Goal: Task Accomplishment & Management: Use online tool/utility

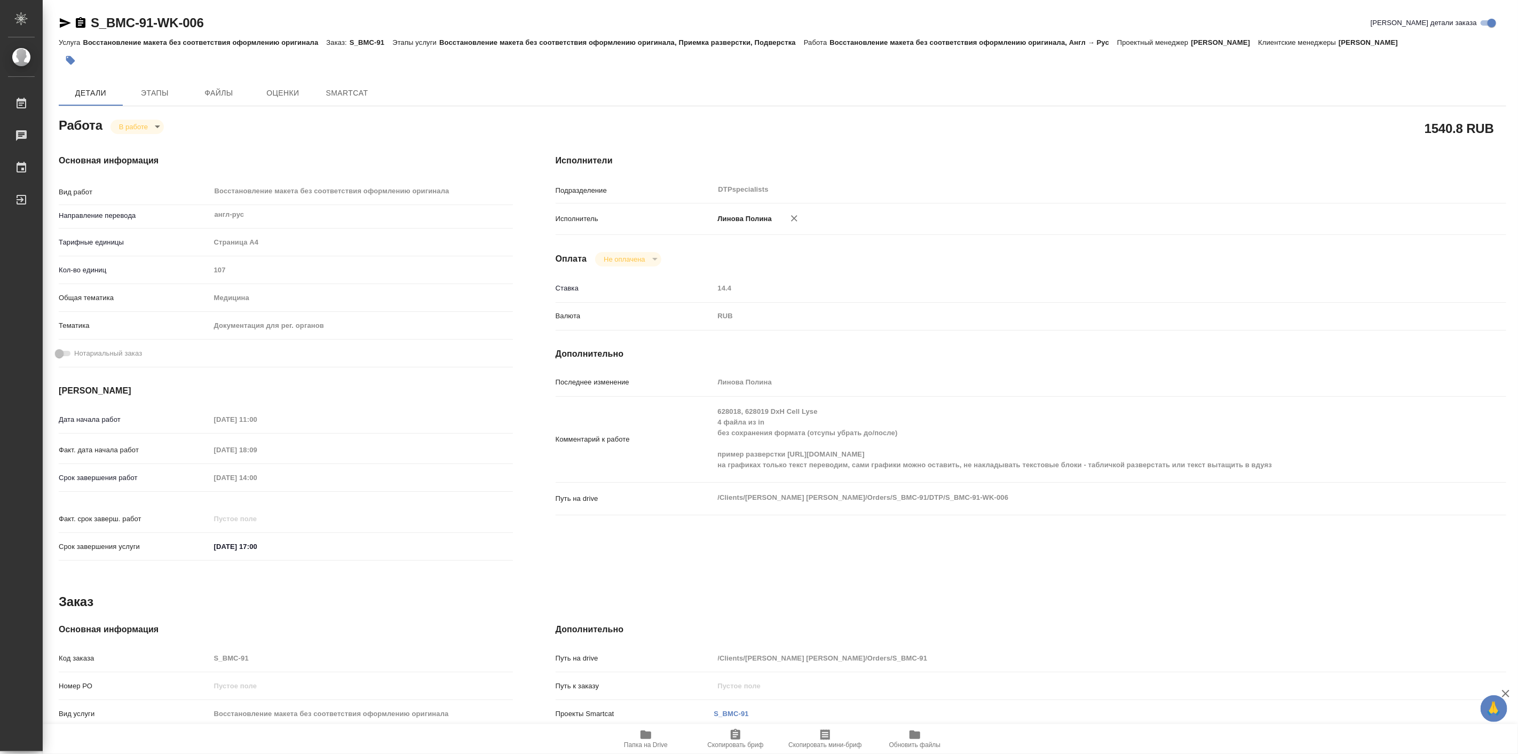
type textarea "x"
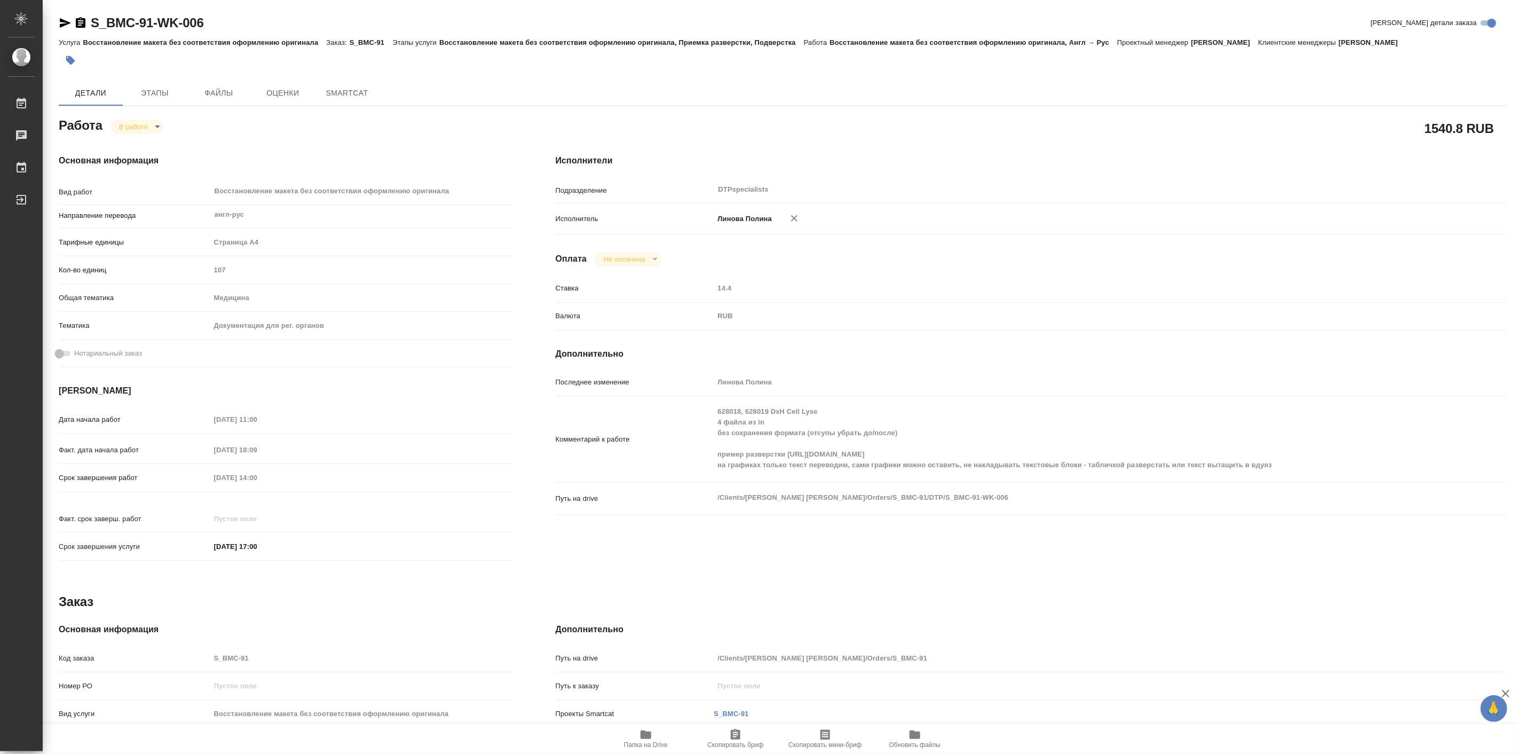
type textarea "x"
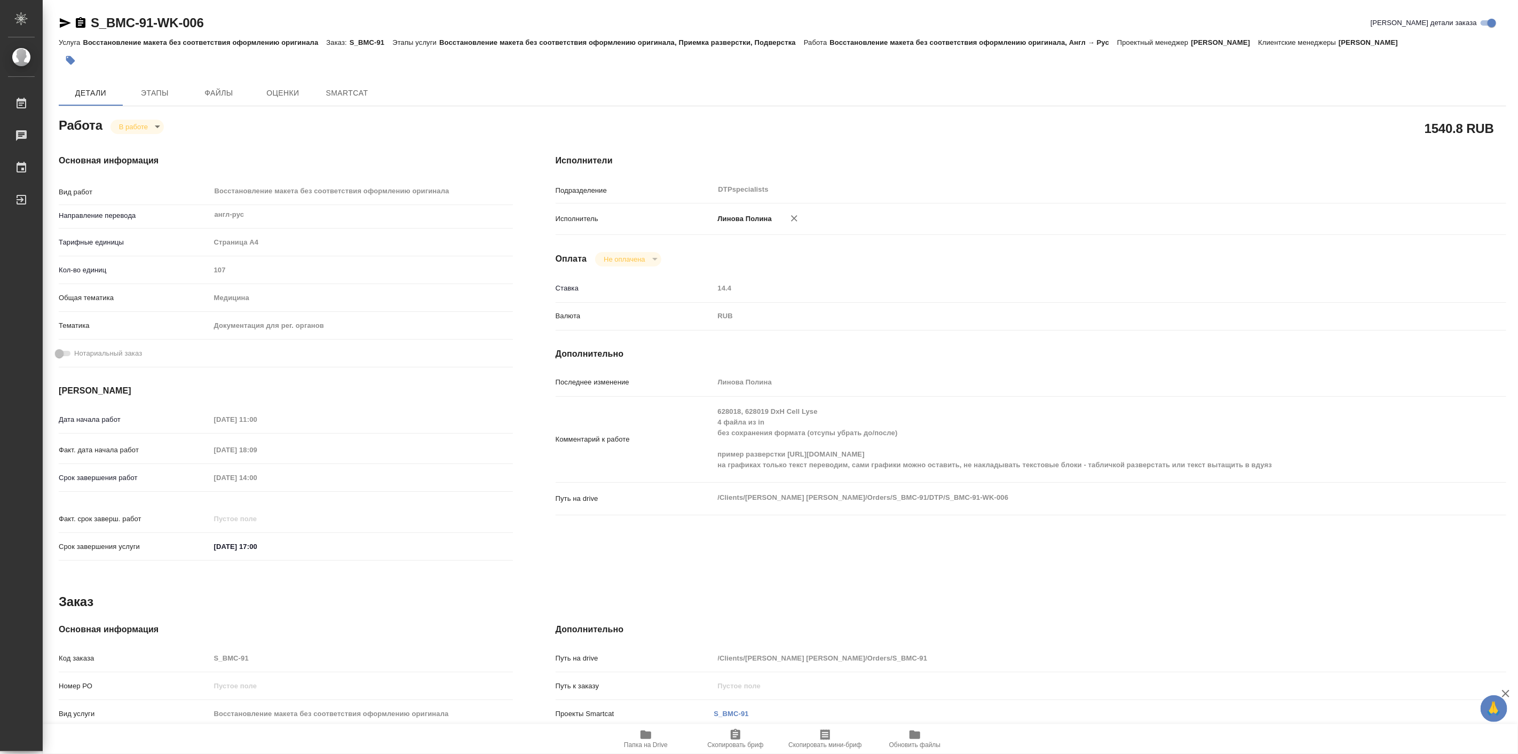
type textarea "x"
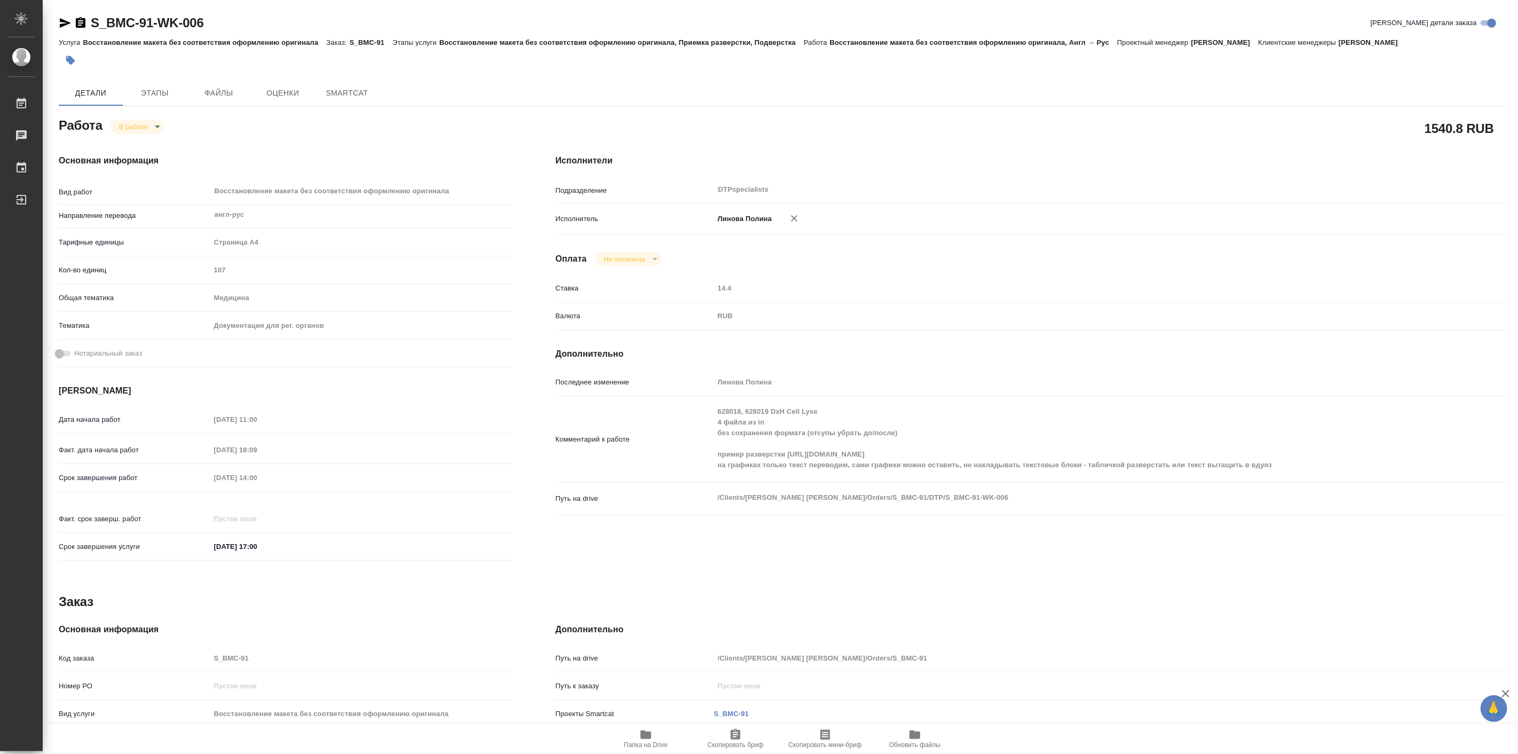
type textarea "x"
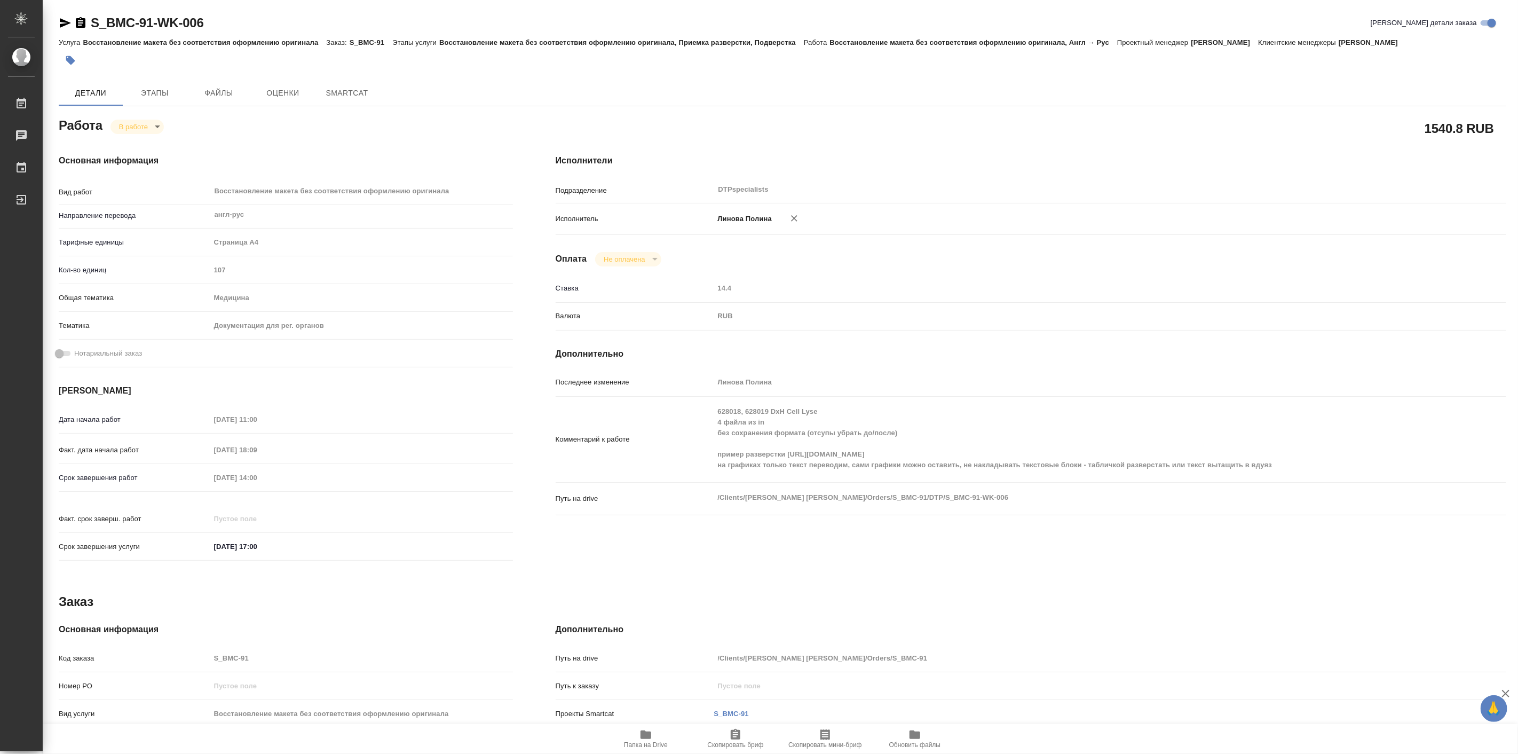
type textarea "x"
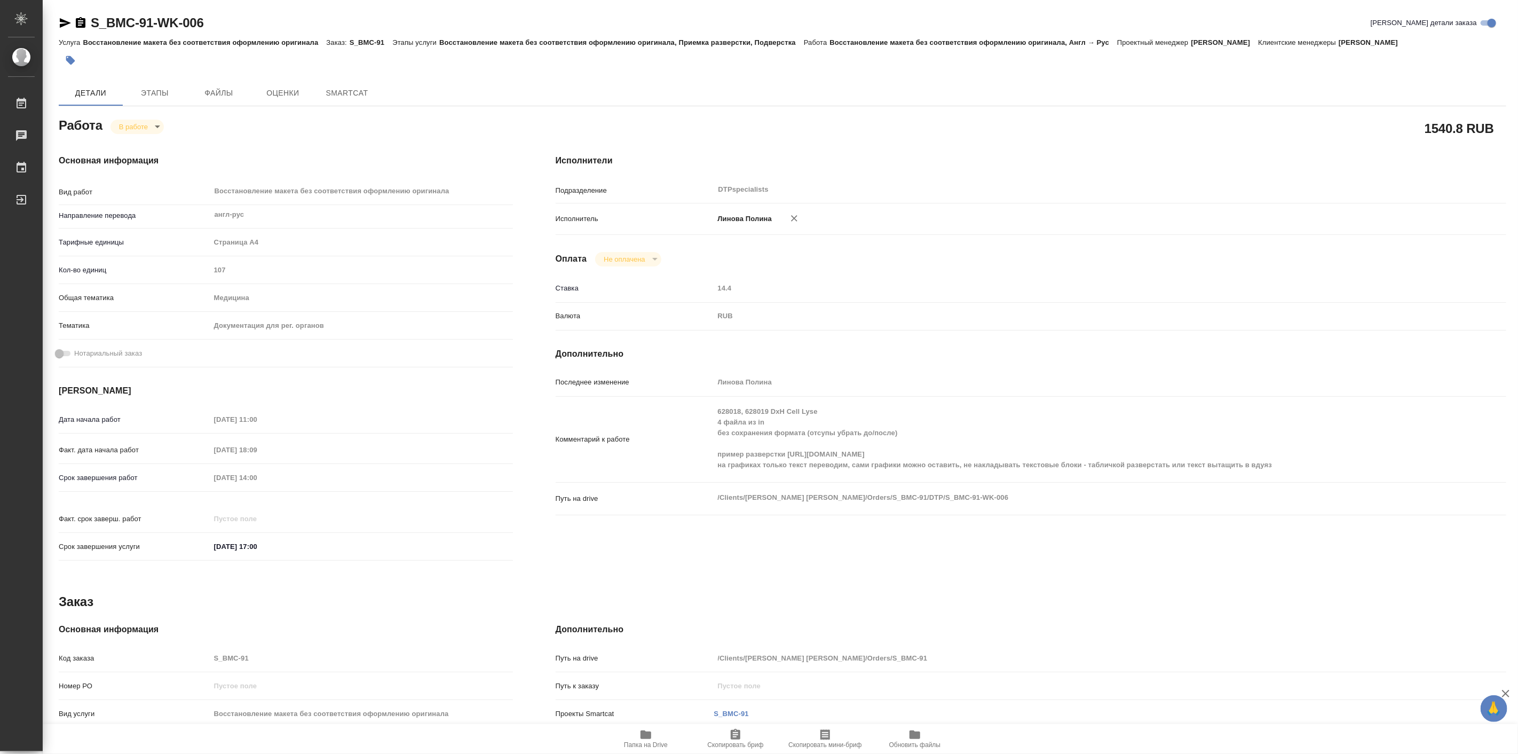
type textarea "x"
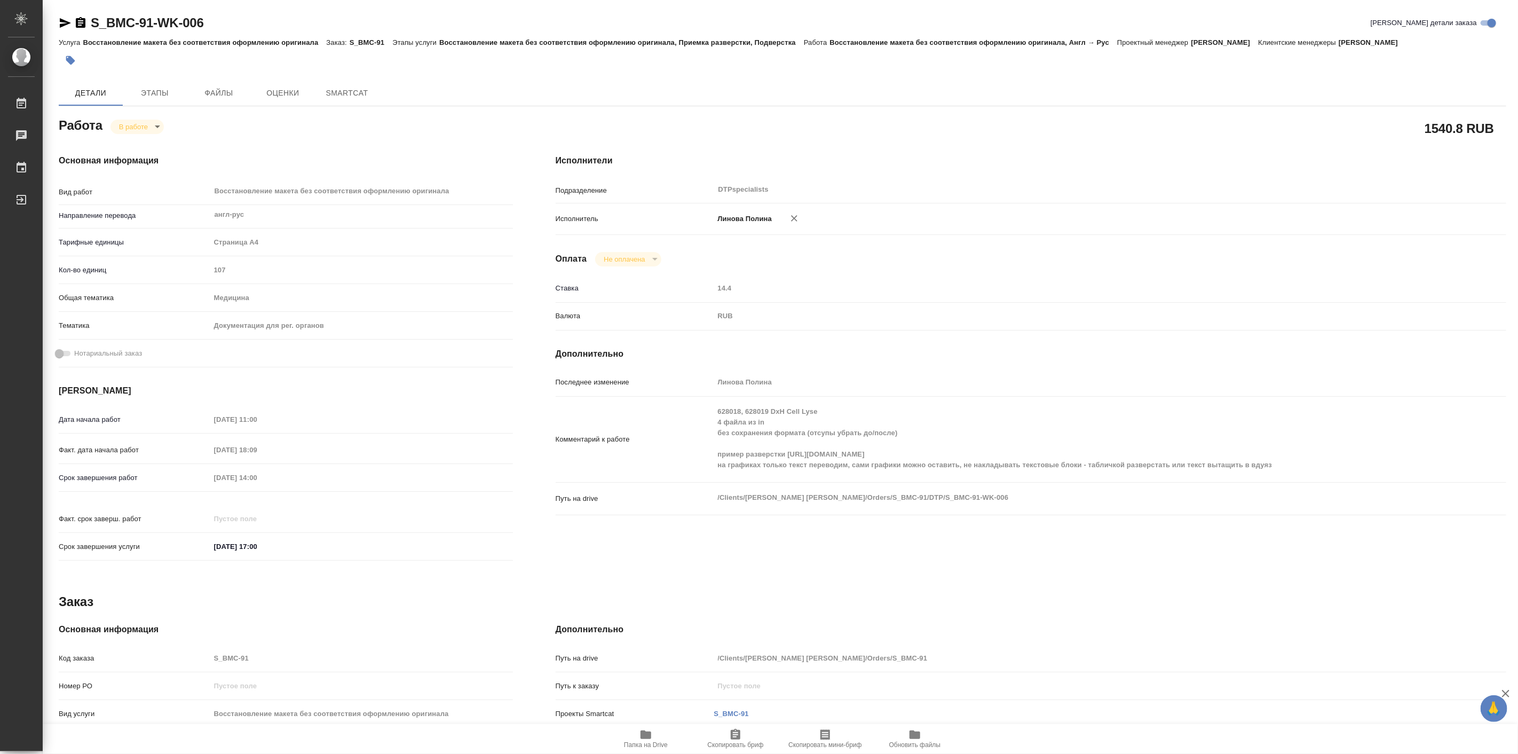
type textarea "x"
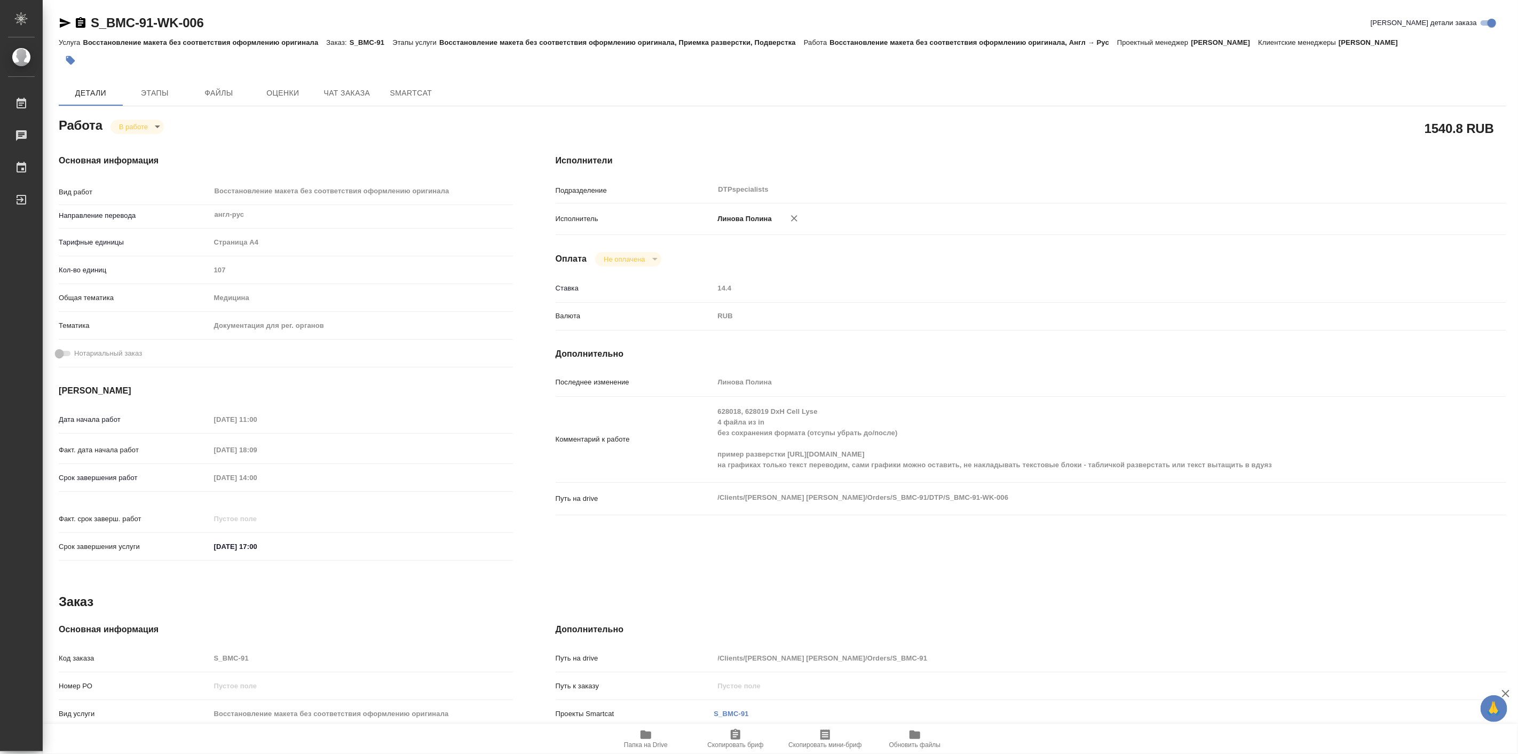
type textarea "x"
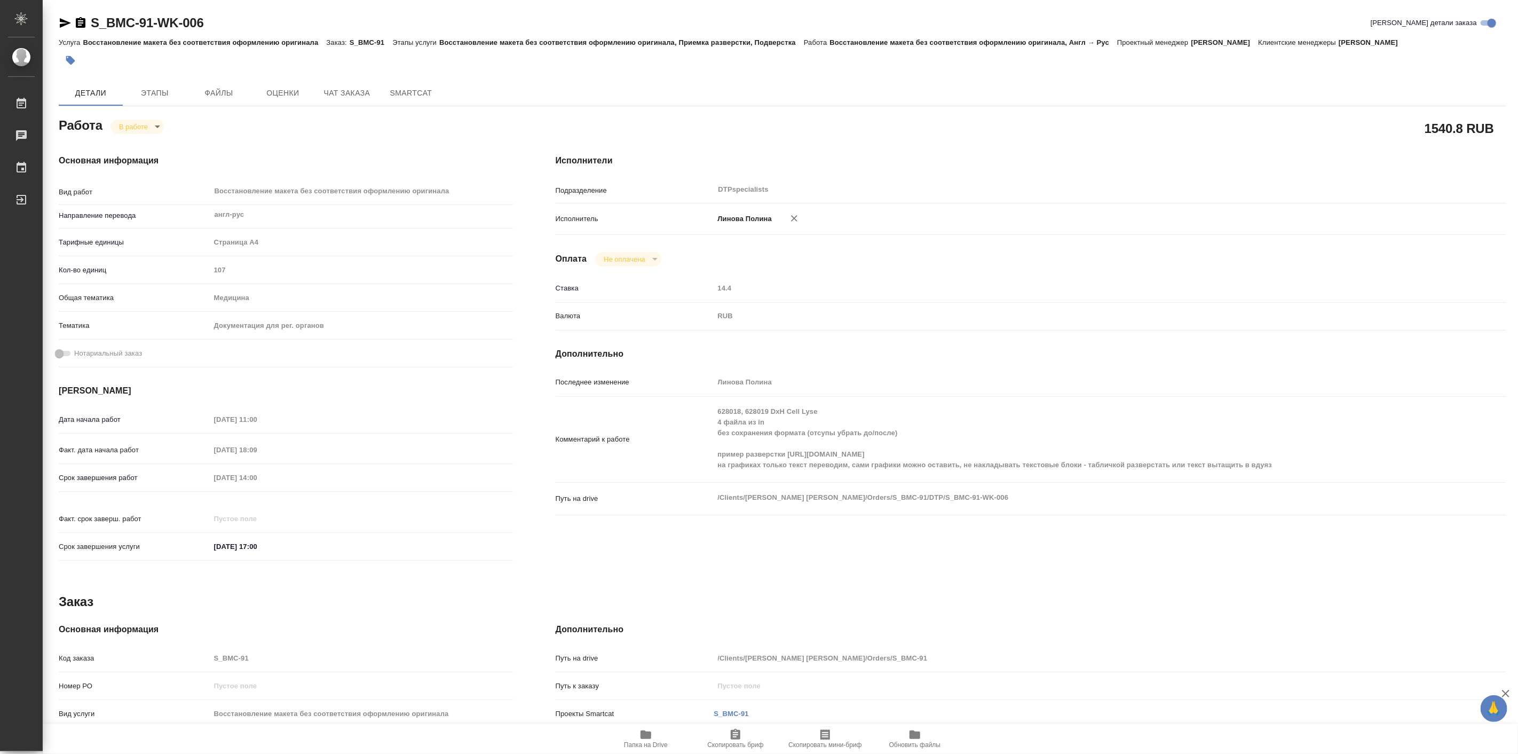
type textarea "x"
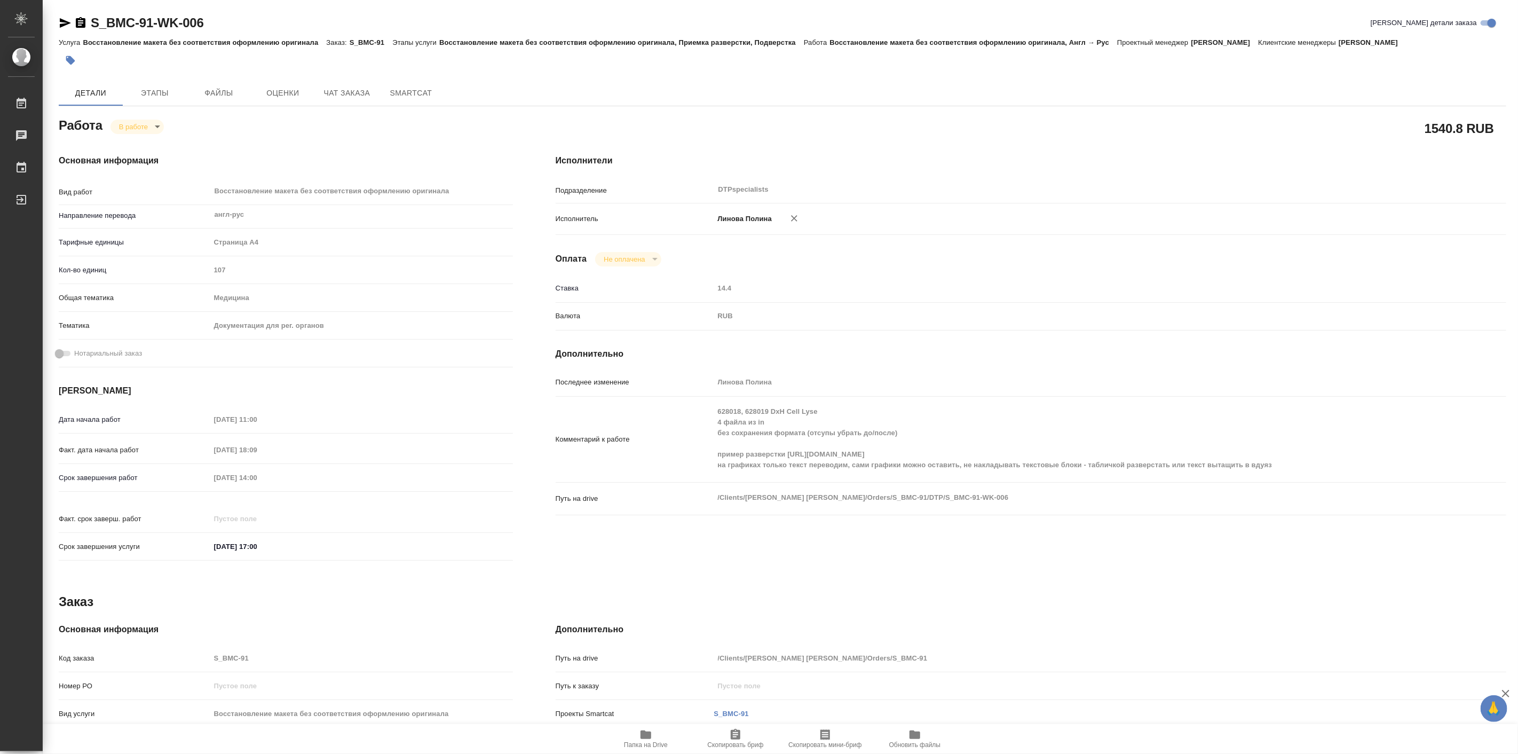
click at [650, 738] on icon "button" at bounding box center [645, 734] width 11 height 9
type textarea "x"
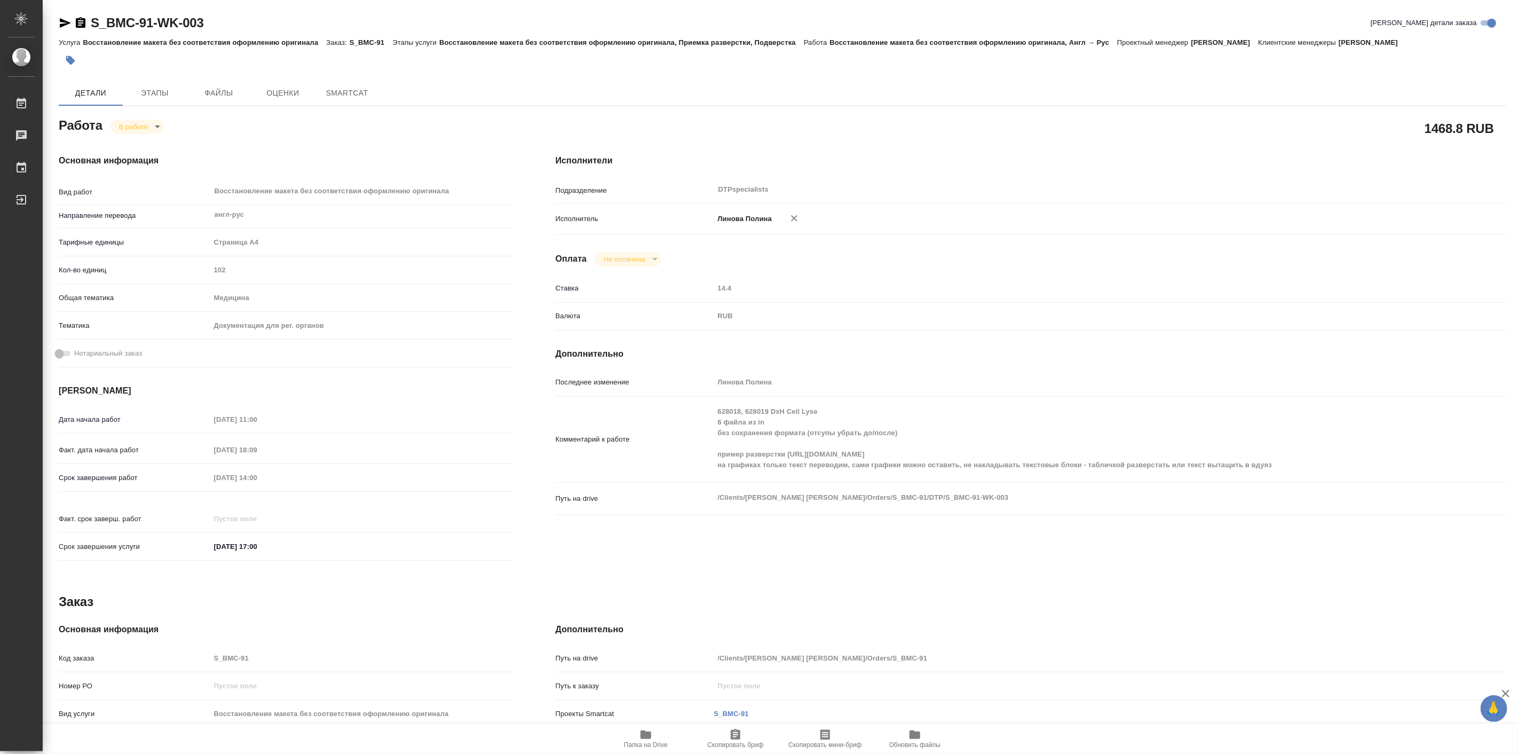
type textarea "x"
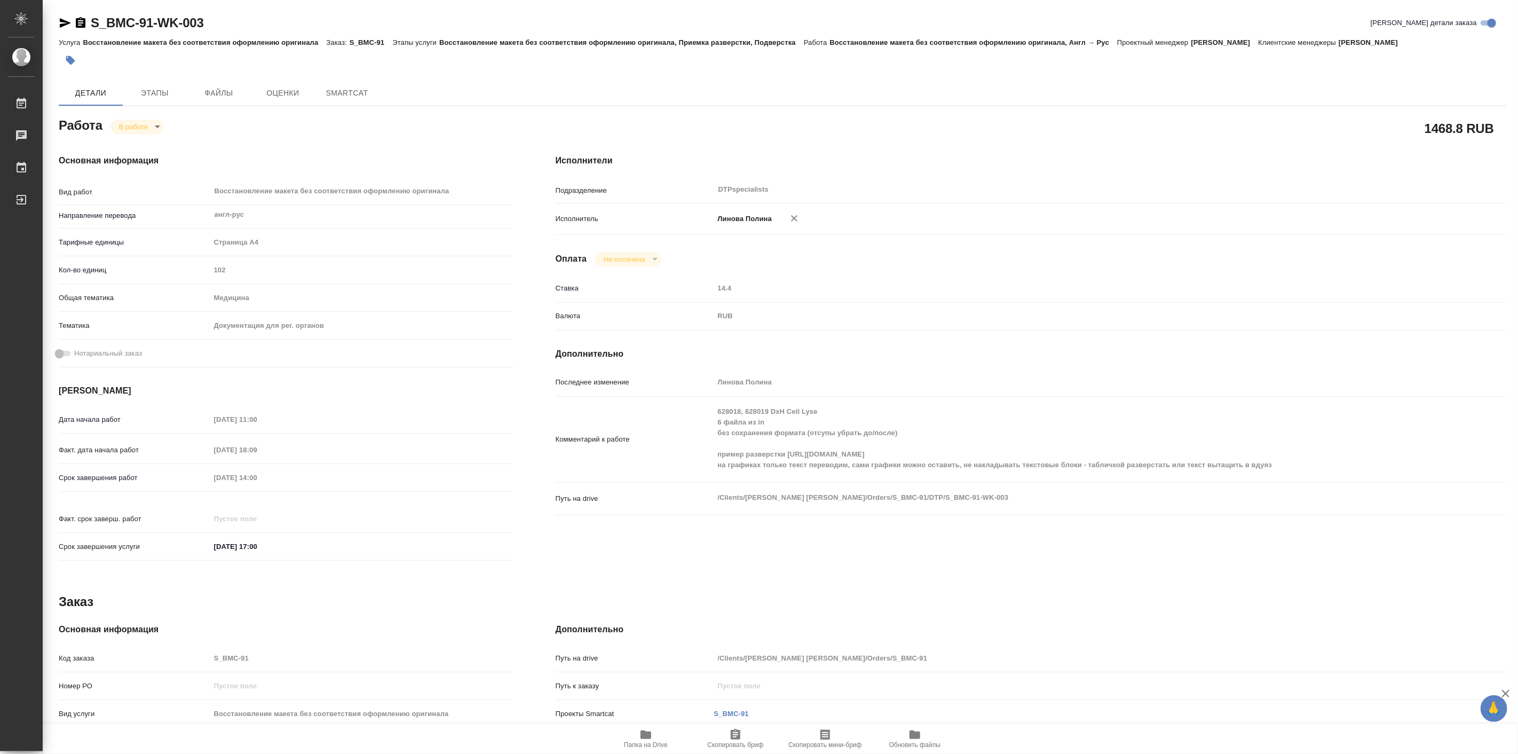
type textarea "x"
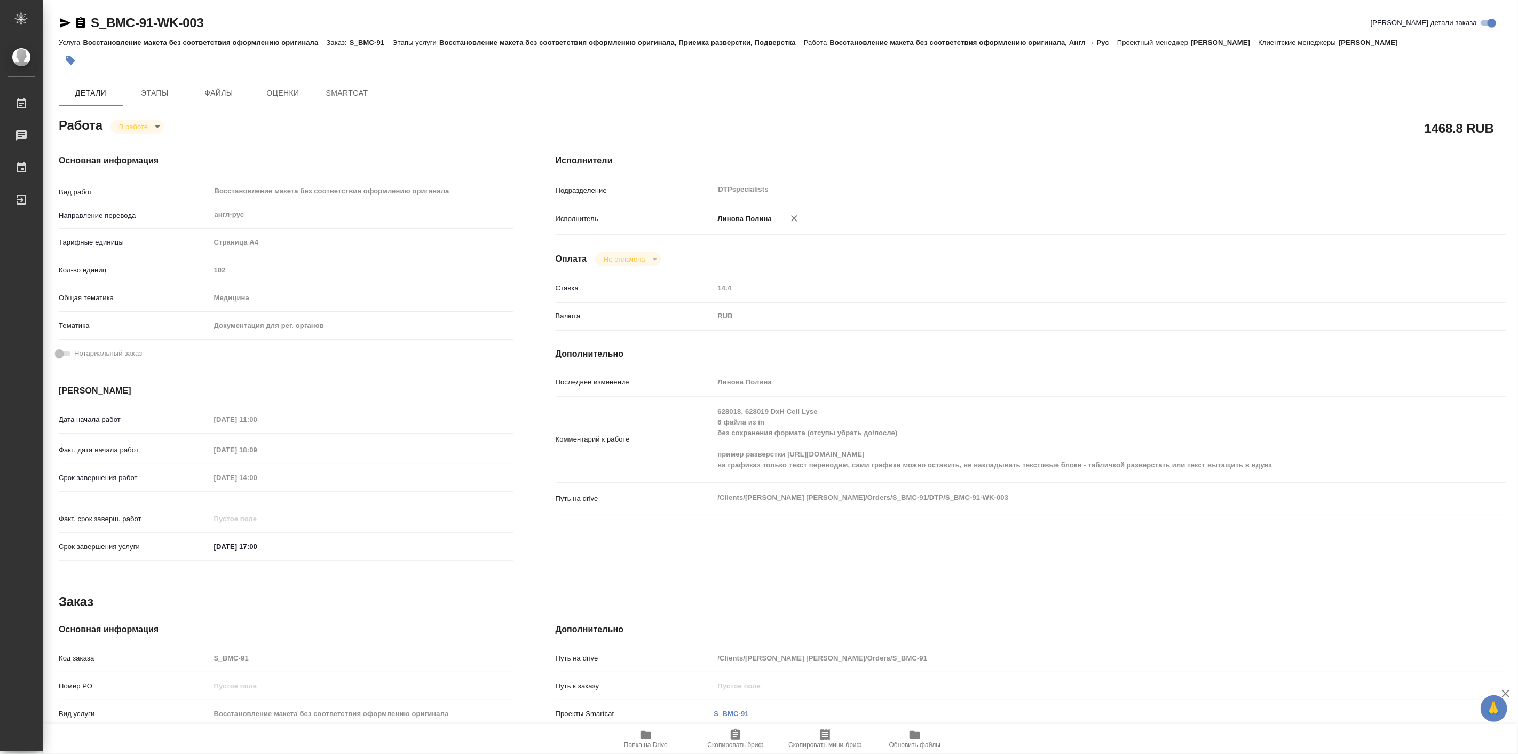
type textarea "x"
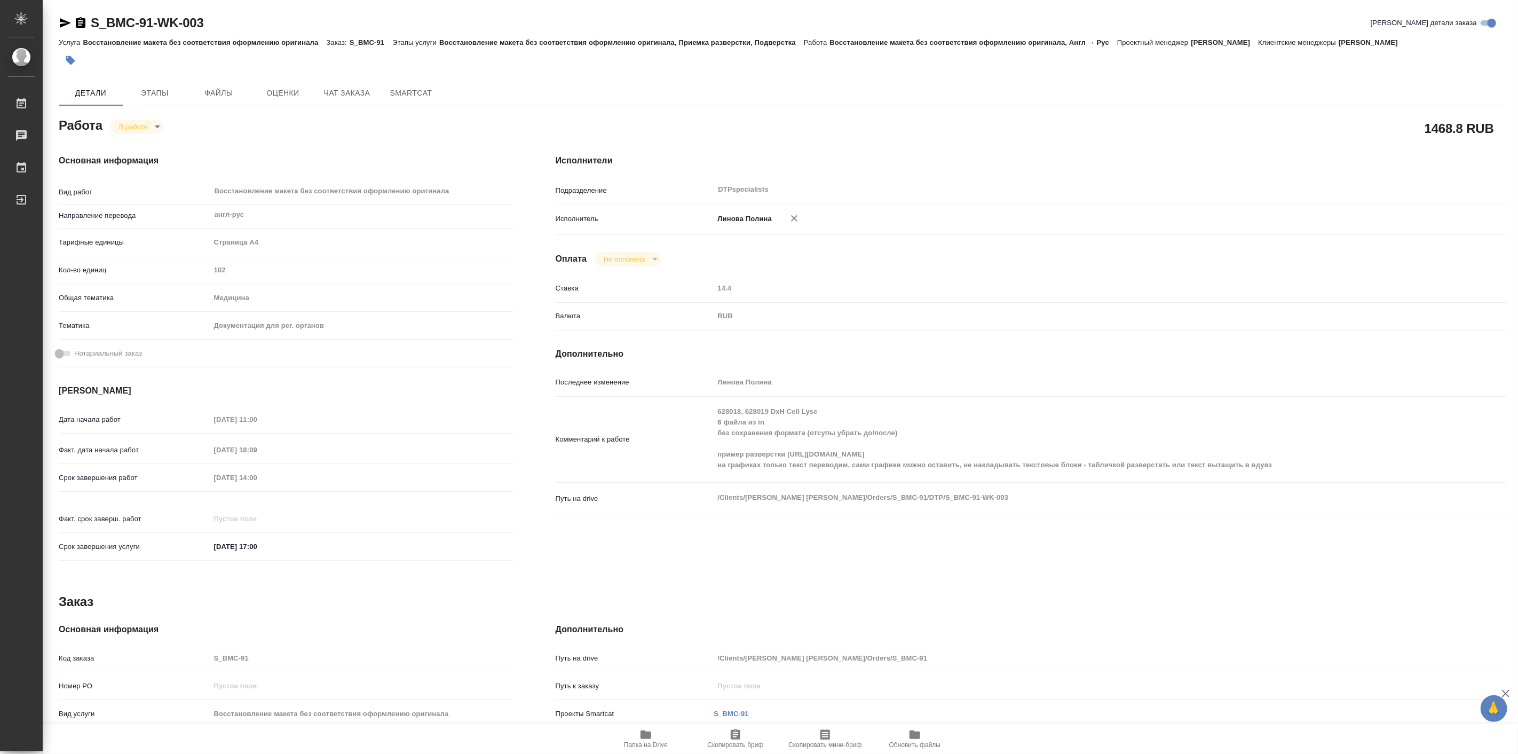
type textarea "x"
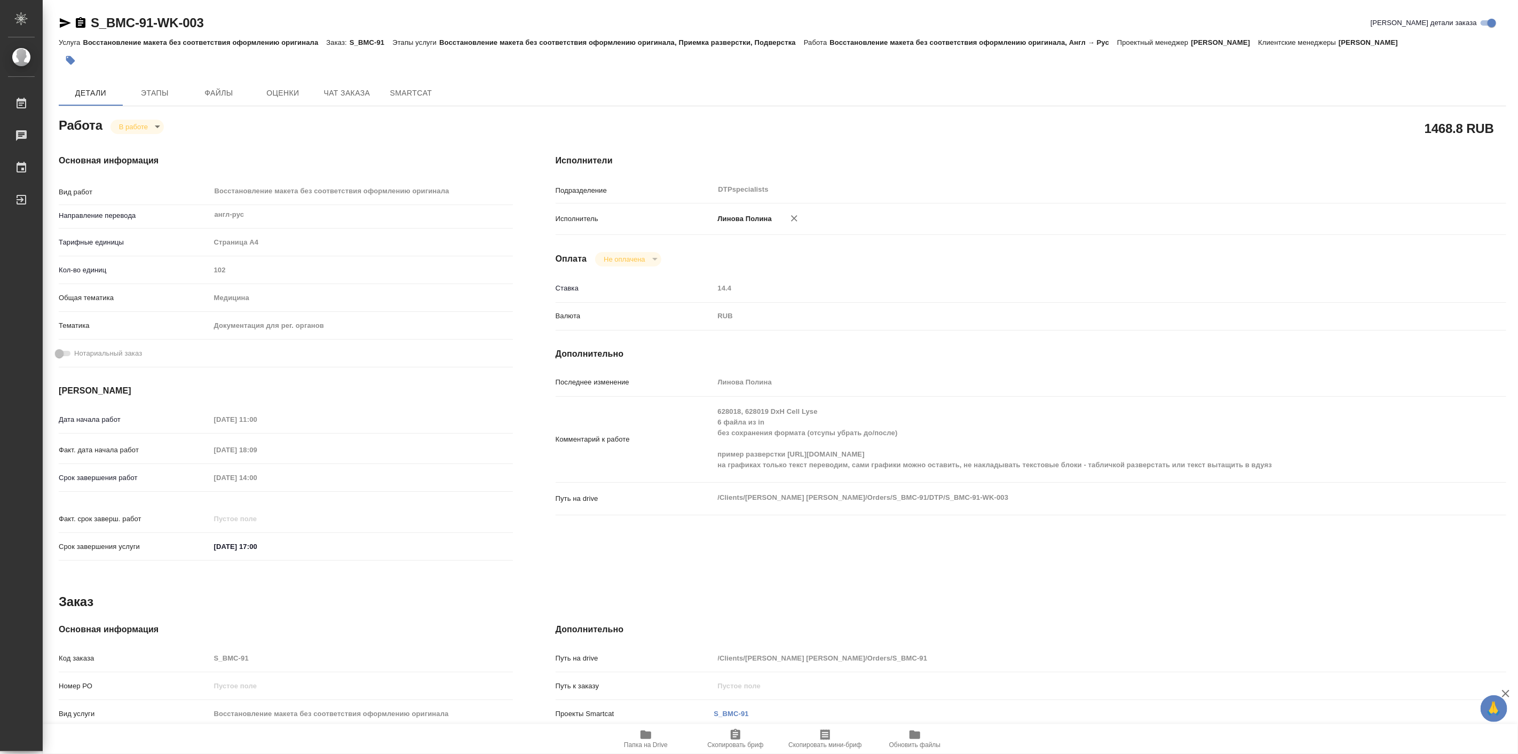
type textarea "x"
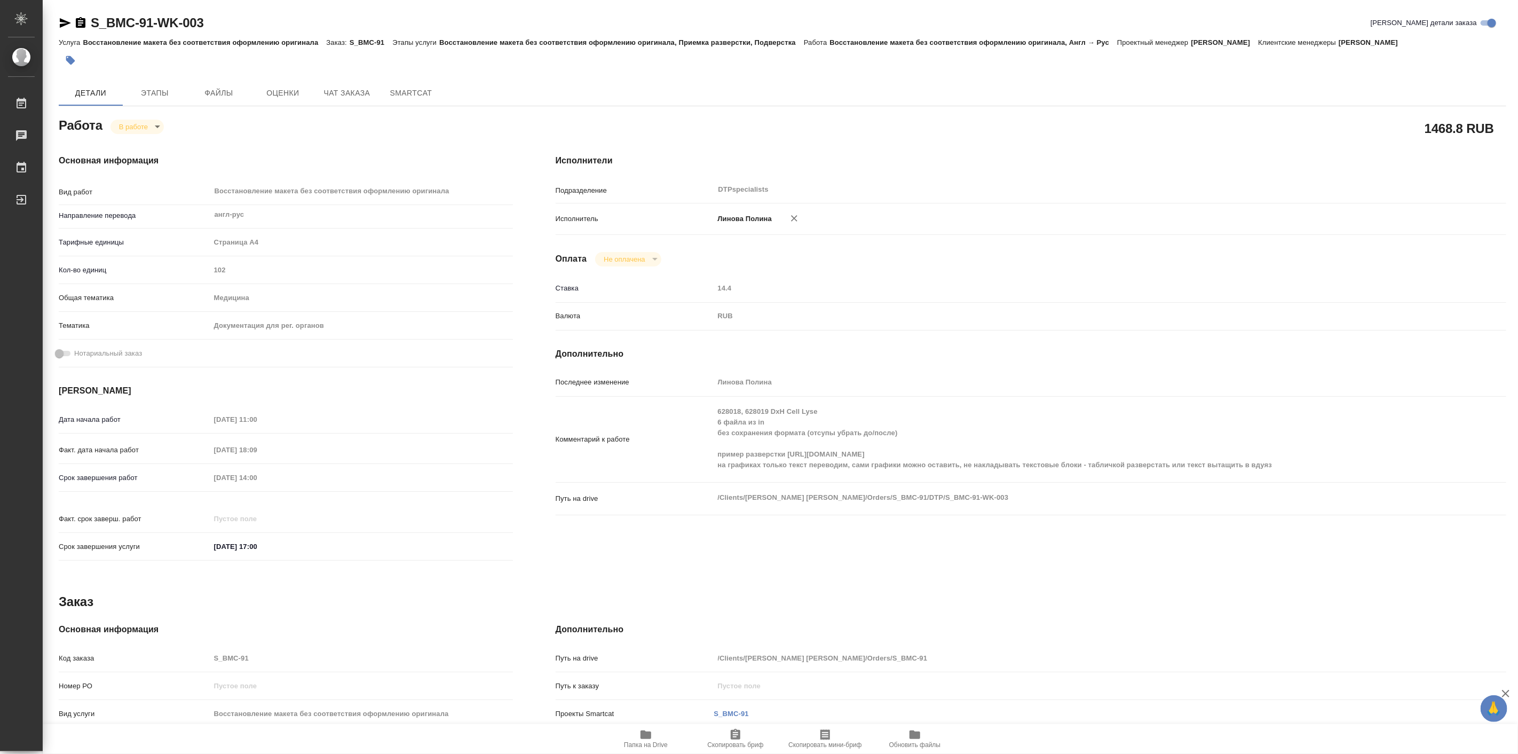
type textarea "x"
click at [652, 742] on span "Папка на Drive" at bounding box center [646, 744] width 44 height 7
type textarea "x"
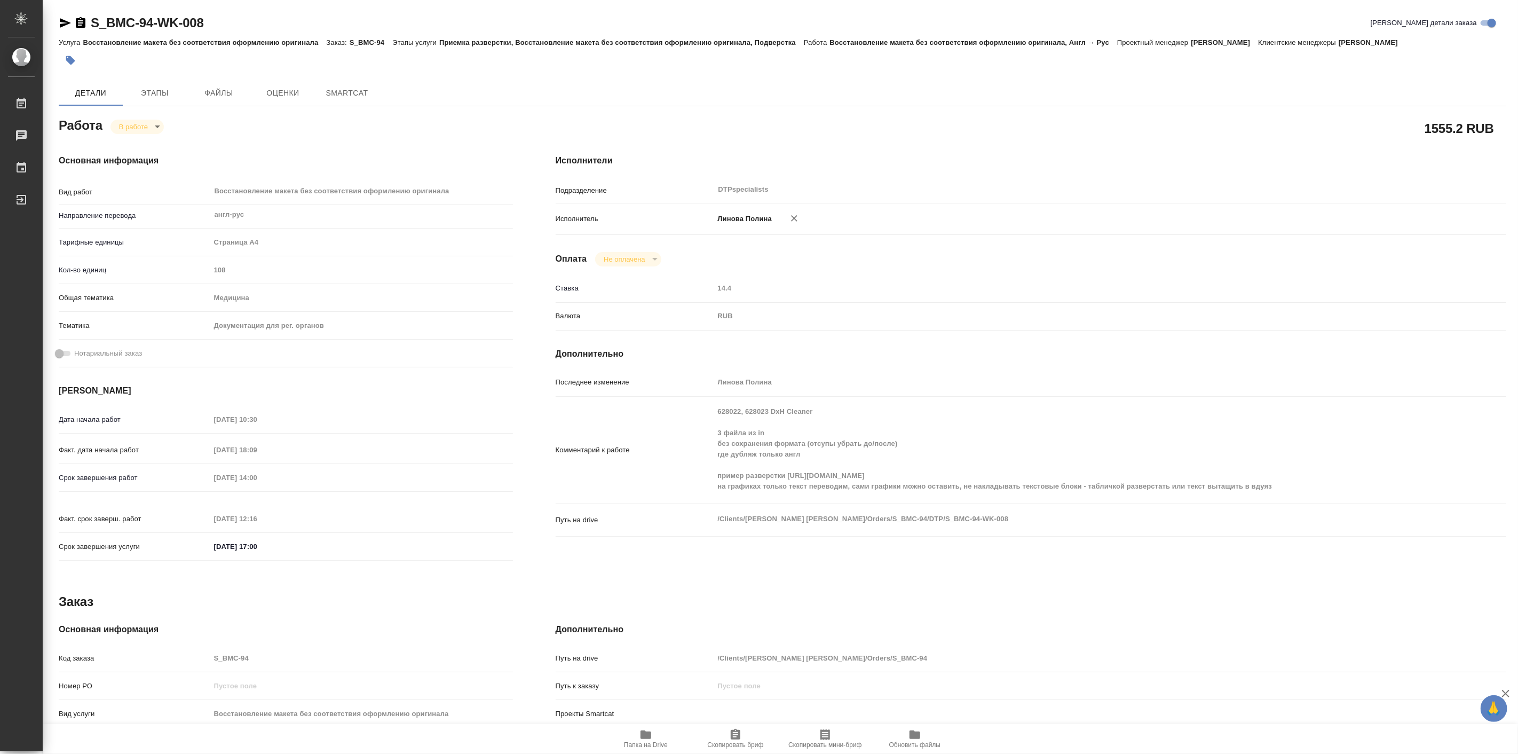
type textarea "x"
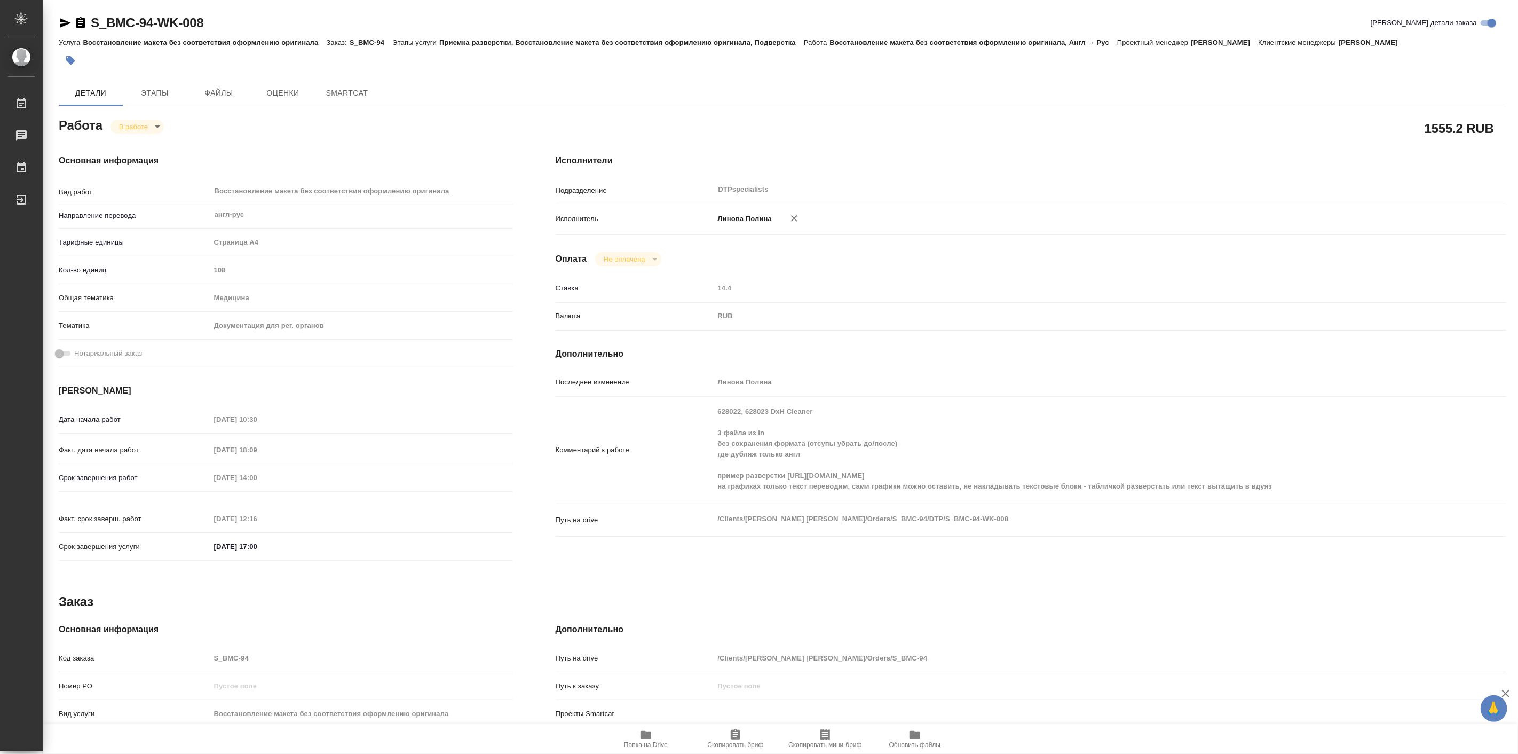
type textarea "x"
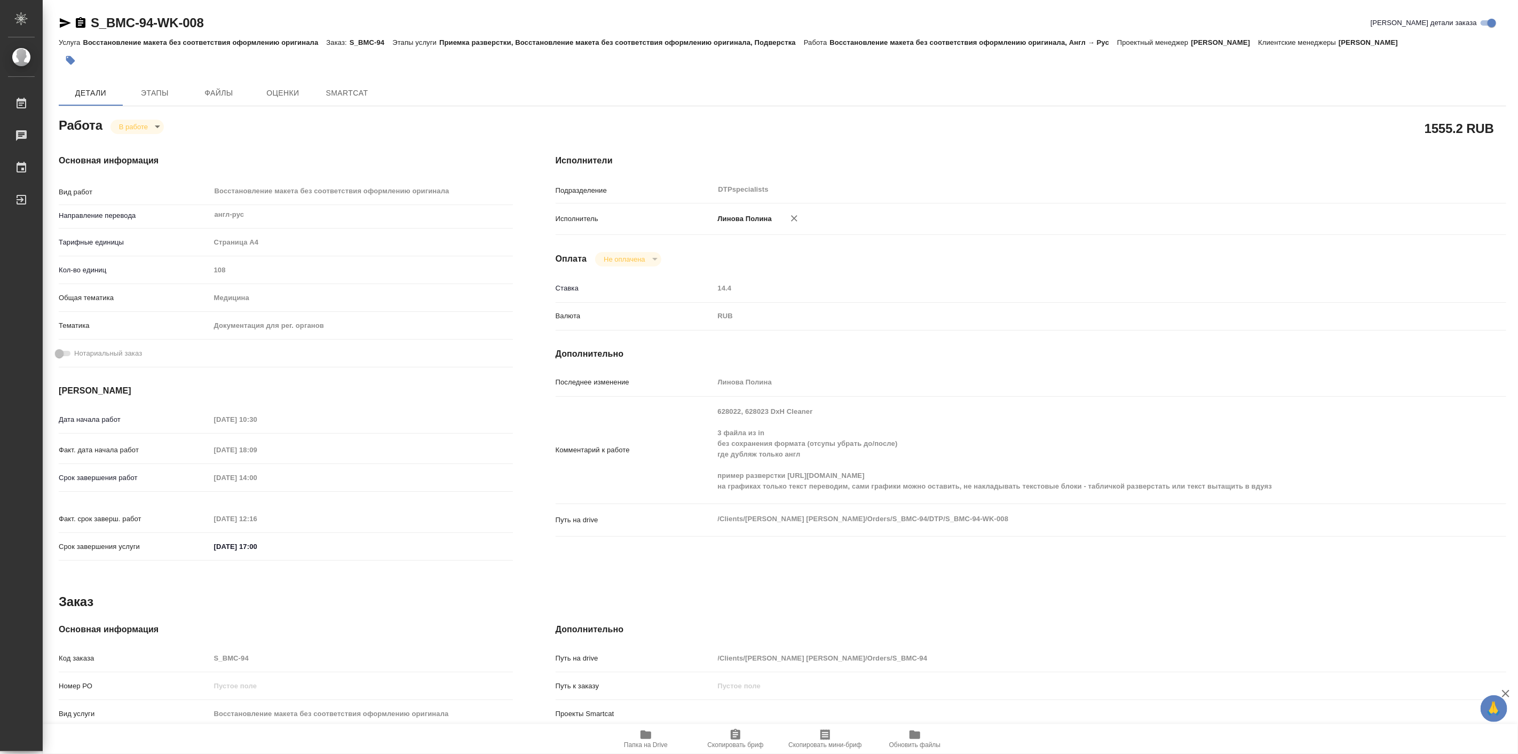
type textarea "x"
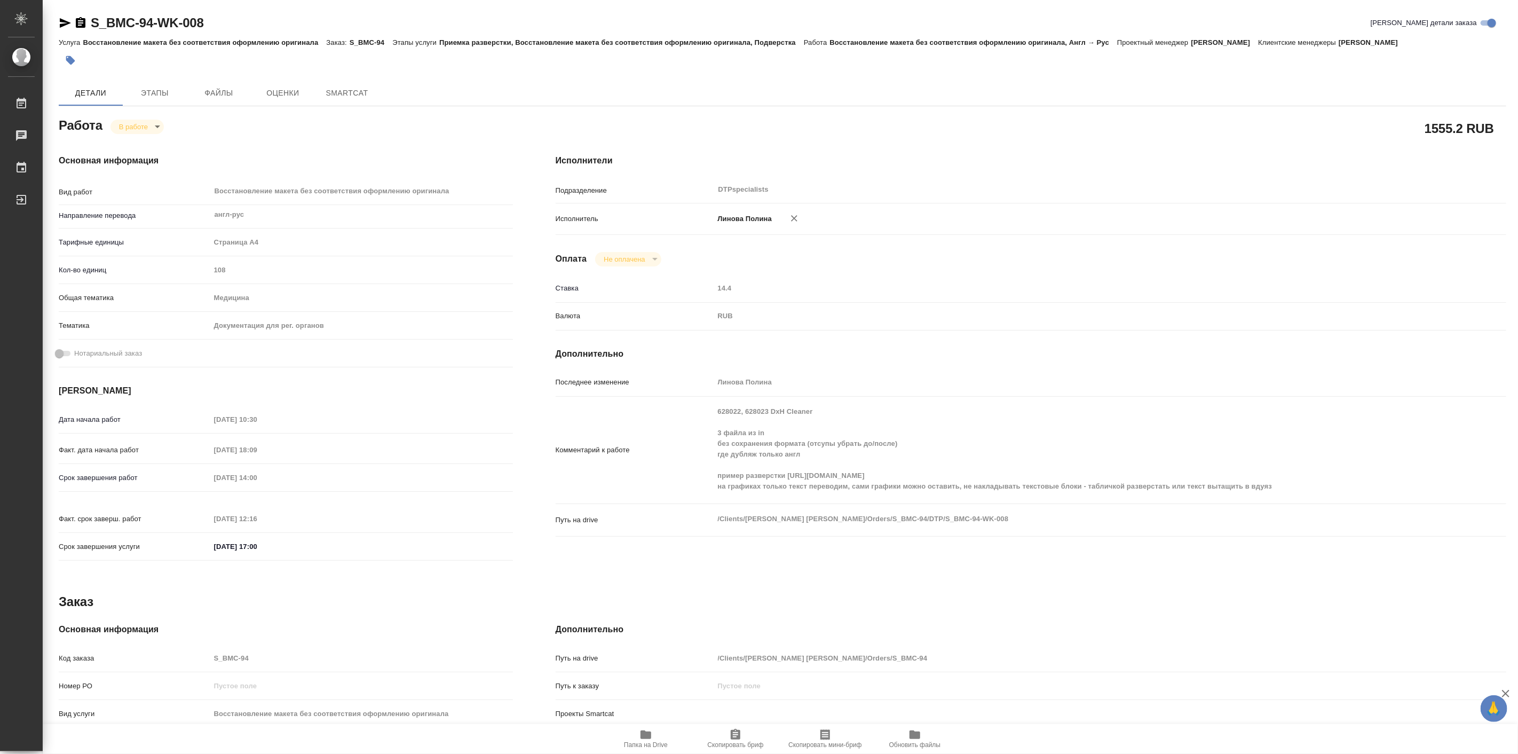
type textarea "x"
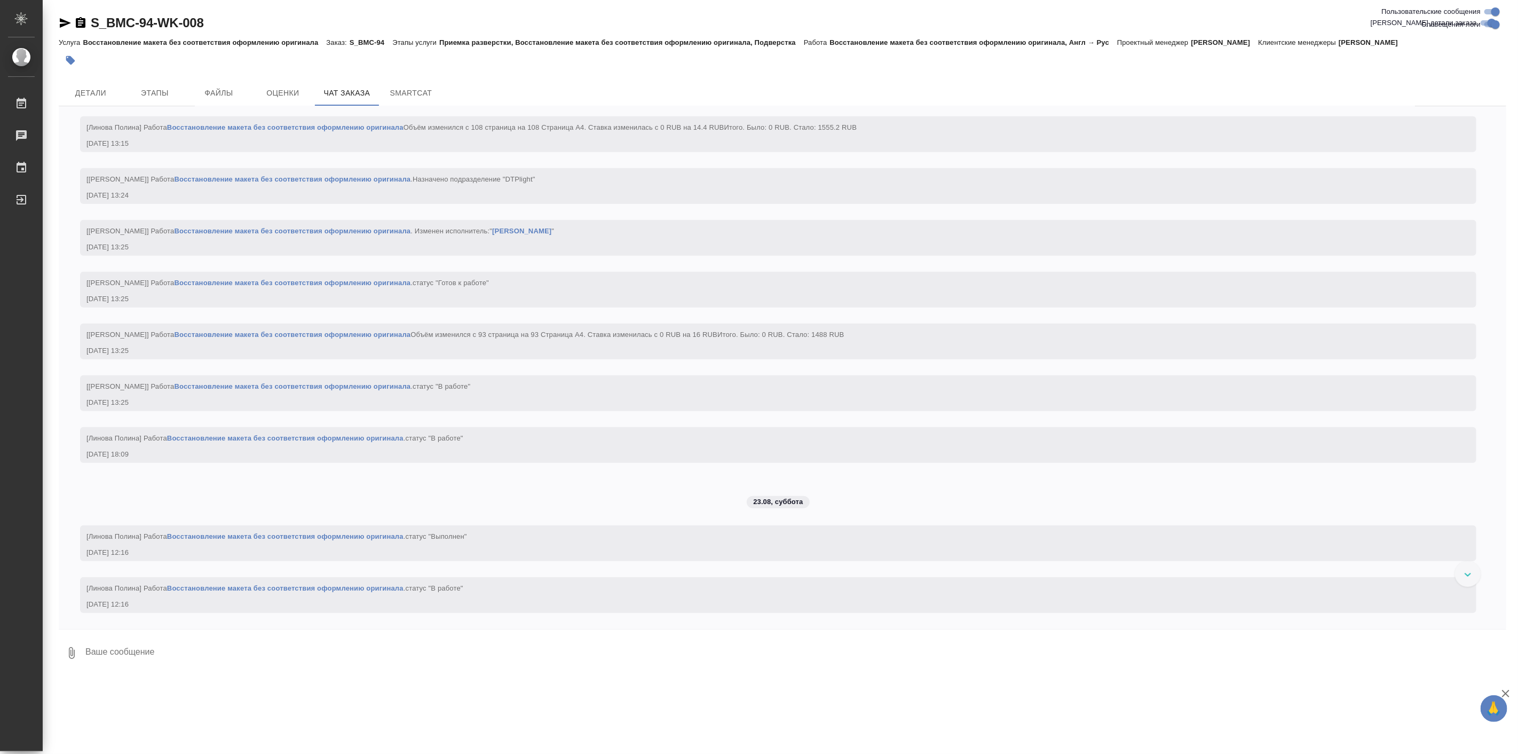
scroll to position [4199, 0]
click at [107, 98] on span "Детали" at bounding box center [90, 92] width 51 height 13
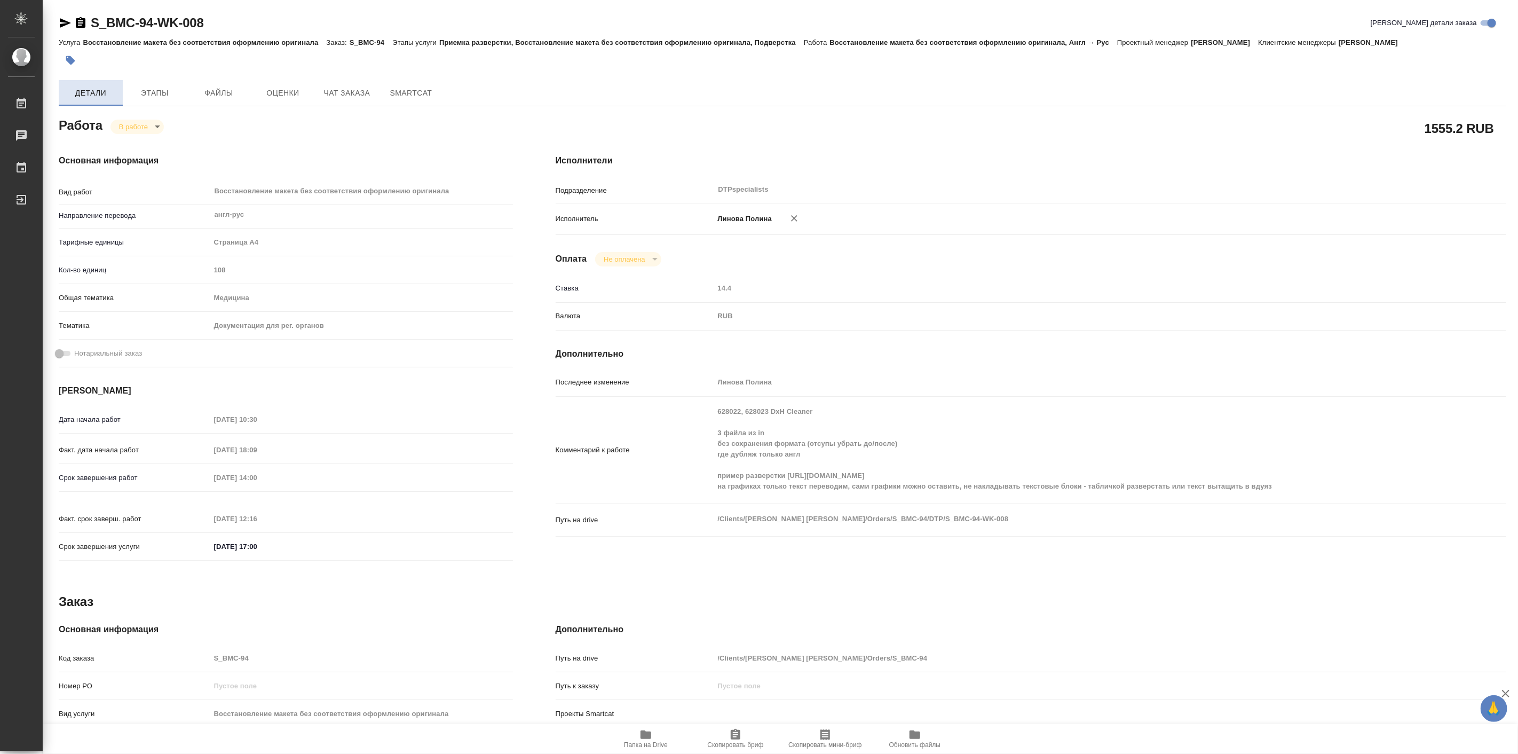
type textarea "x"
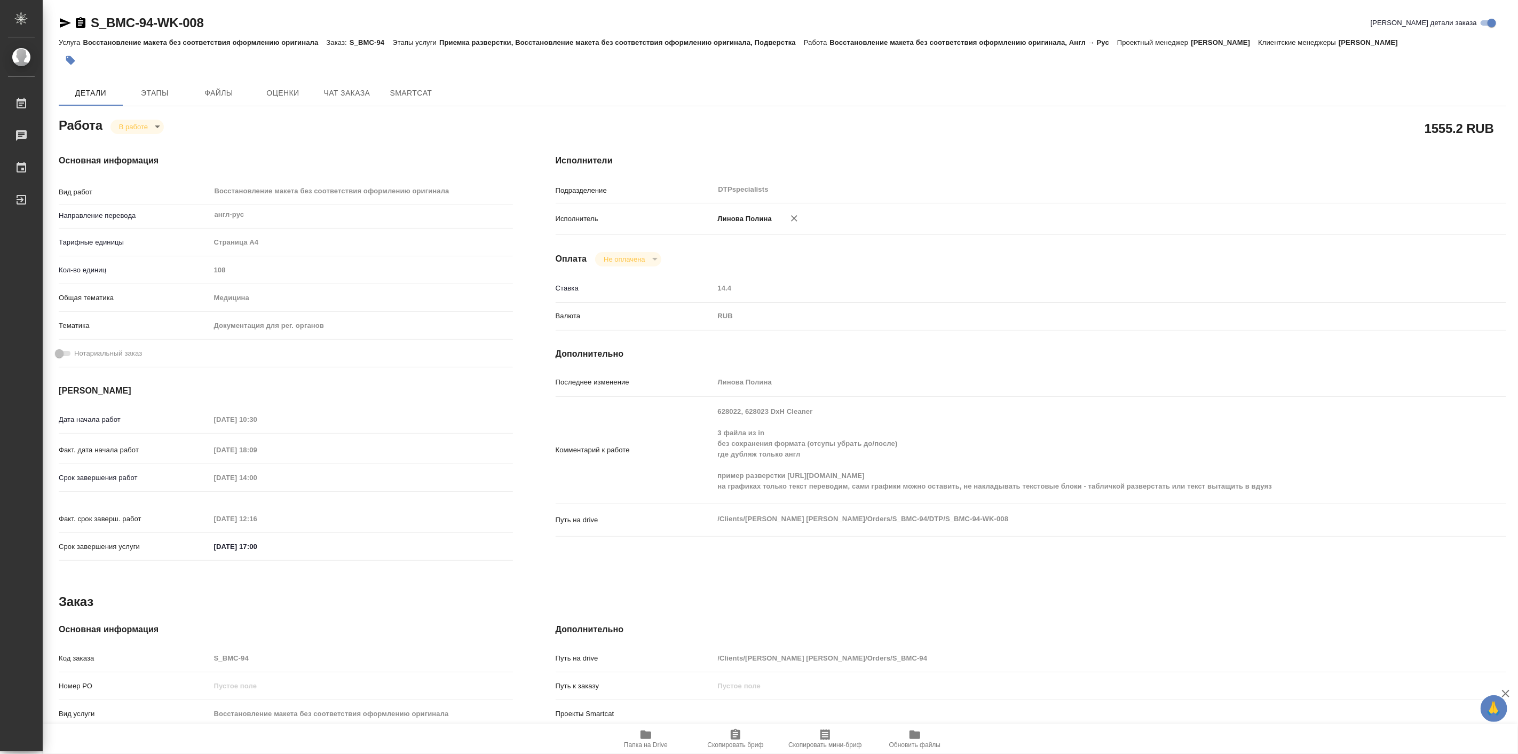
type textarea "x"
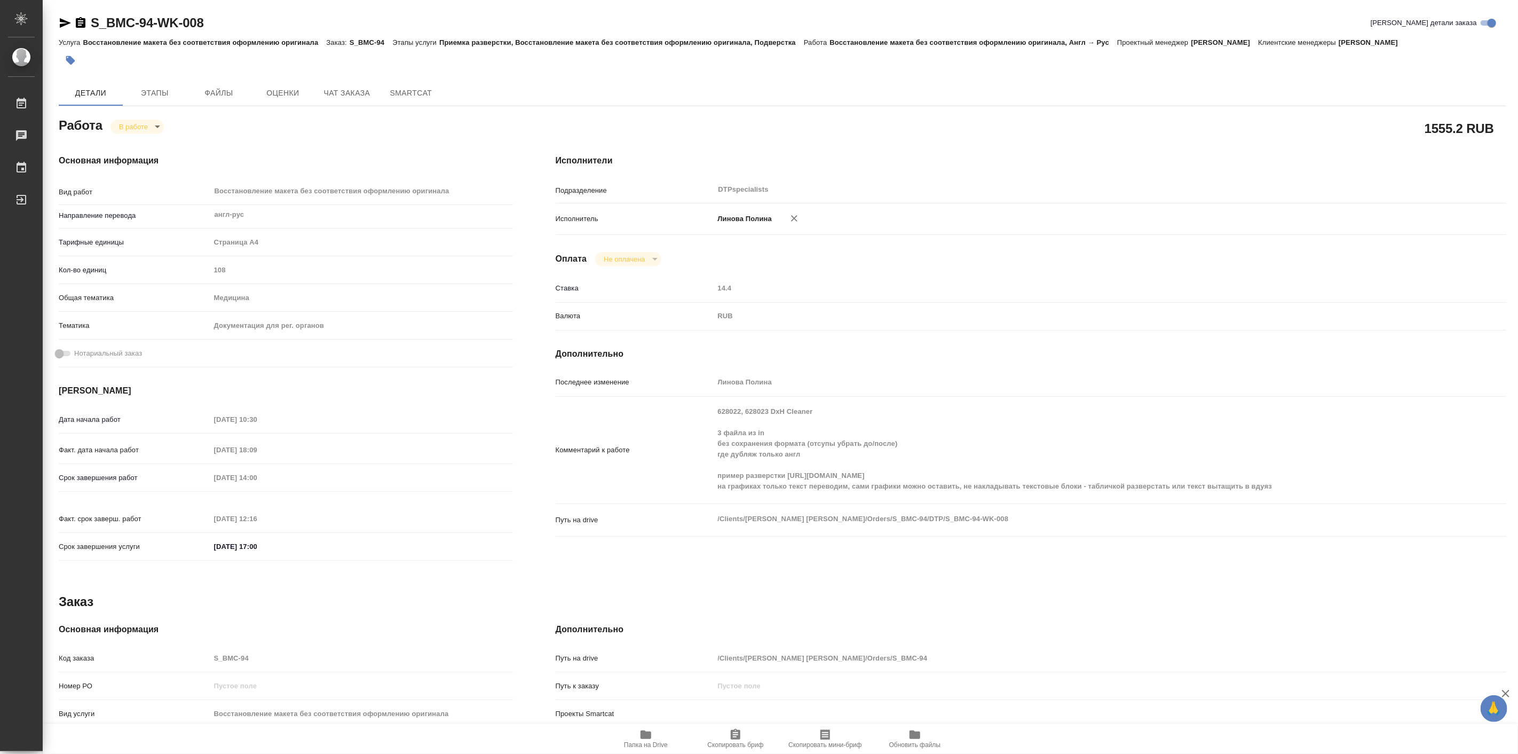
type textarea "x"
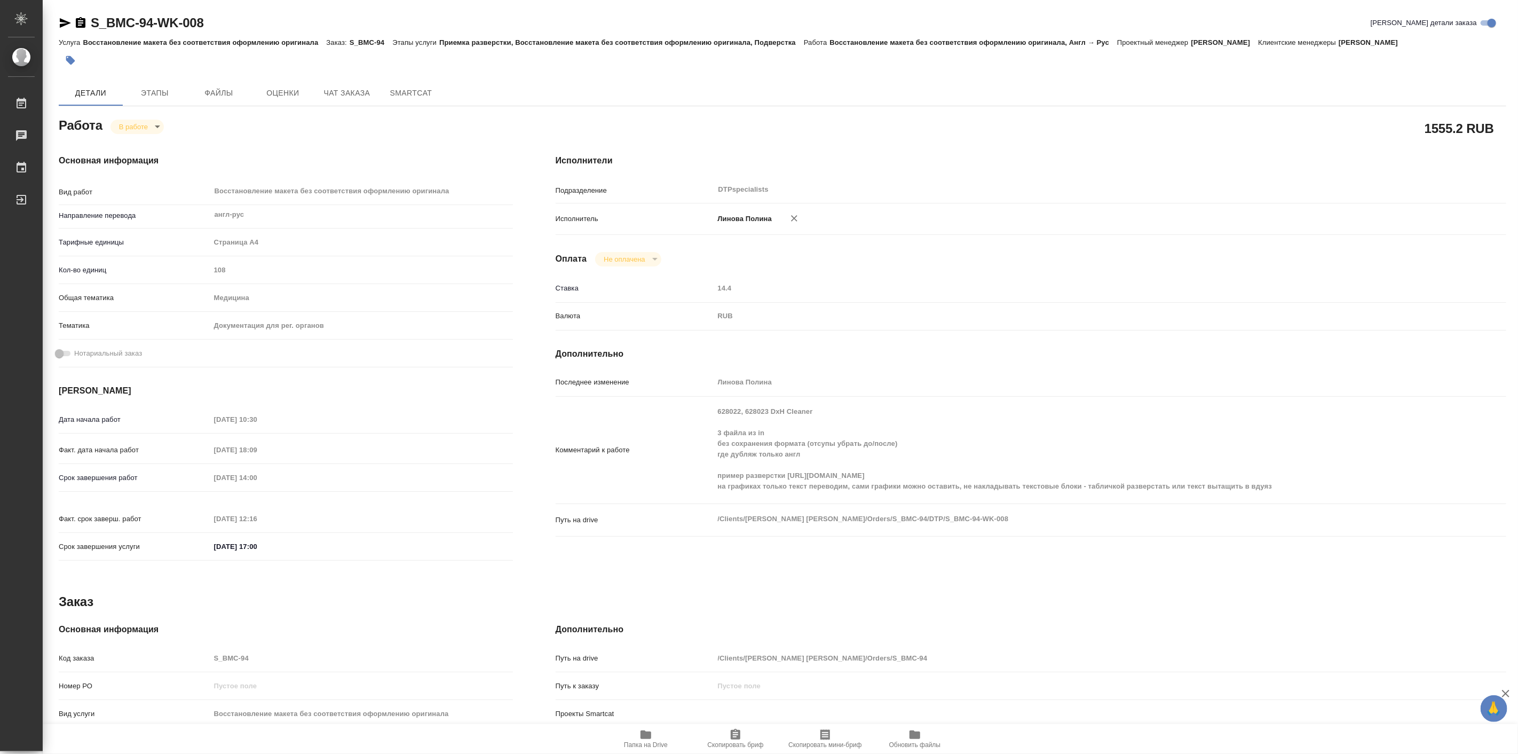
click at [93, 13] on div "S_BMC-94-WK-008 Кратко детали заказа Услуга Восстановление макета без соответст…" at bounding box center [782, 467] width 1459 height 934
type textarea "x"
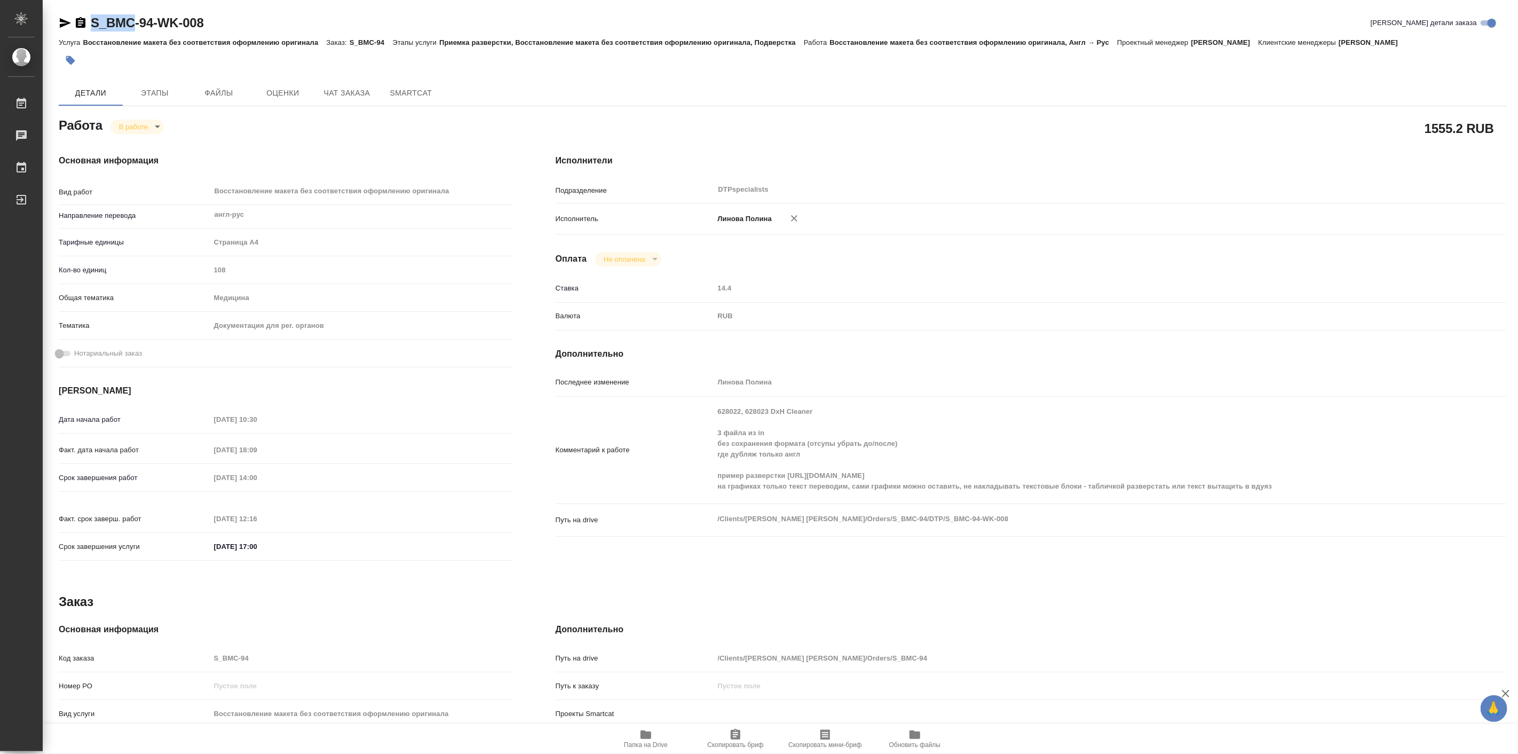
type textarea "x"
click at [93, 13] on div "S_BMC-94-WK-008 Кратко детали заказа Услуга Восстановление макета без соответст…" at bounding box center [782, 467] width 1459 height 934
copy link "S_BMC-94"
click at [657, 742] on span "Папка на Drive" at bounding box center [646, 744] width 44 height 7
